Goal: Task Accomplishment & Management: Use online tool/utility

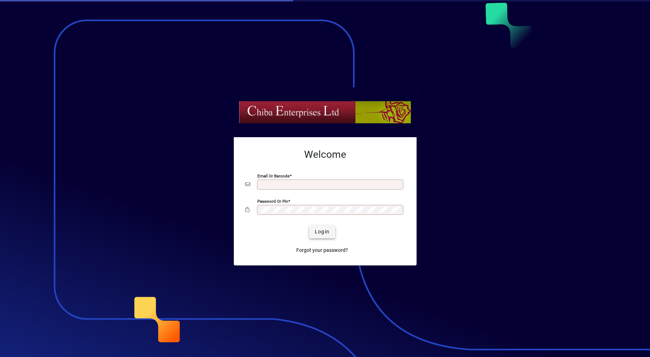
type input "**********"
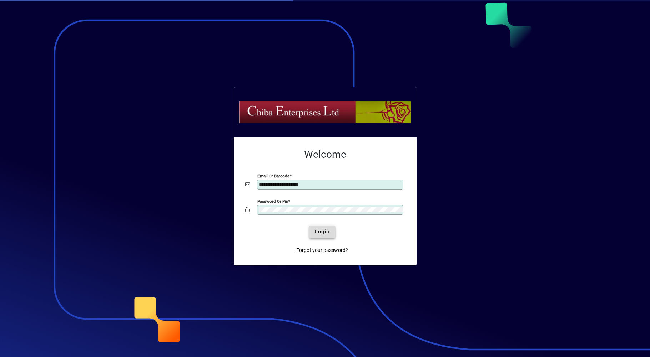
click at [321, 232] on span "Login" at bounding box center [322, 231] width 15 height 7
